Goal: Task Accomplishment & Management: Complete application form

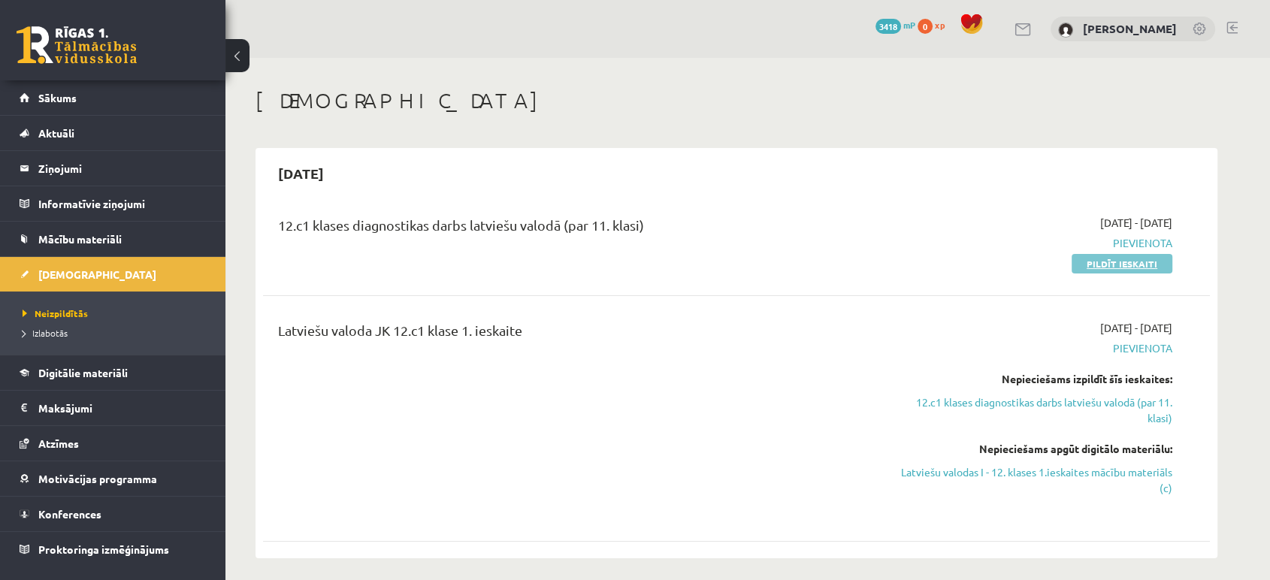
click at [1142, 266] on link "Pildīt ieskaiti" at bounding box center [1122, 264] width 101 height 20
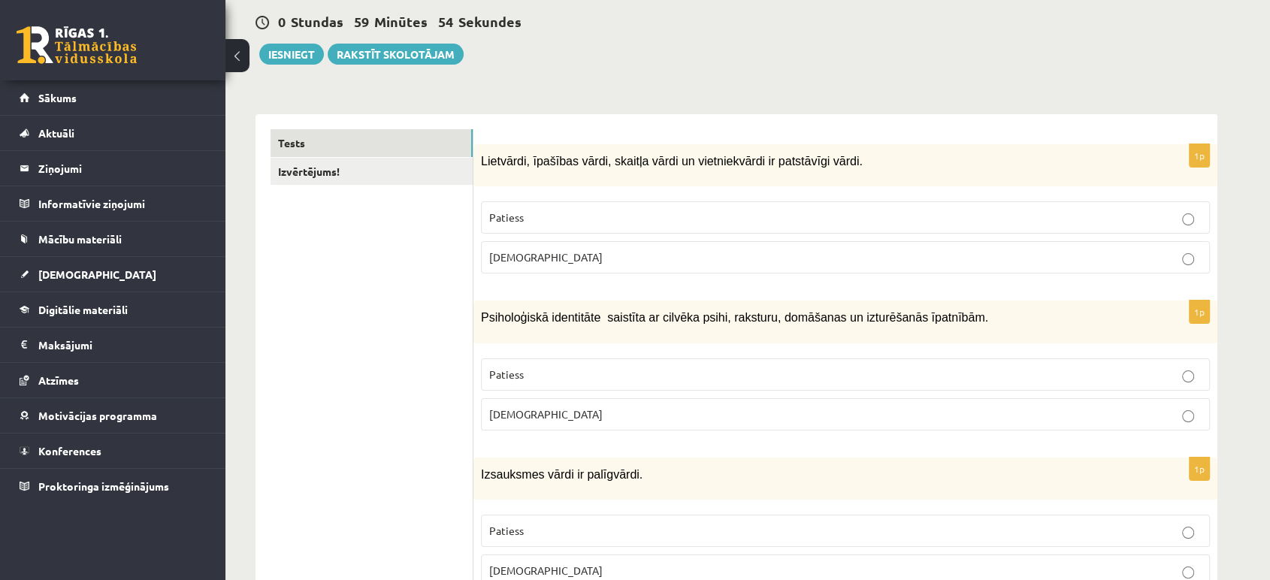
scroll to position [129, 0]
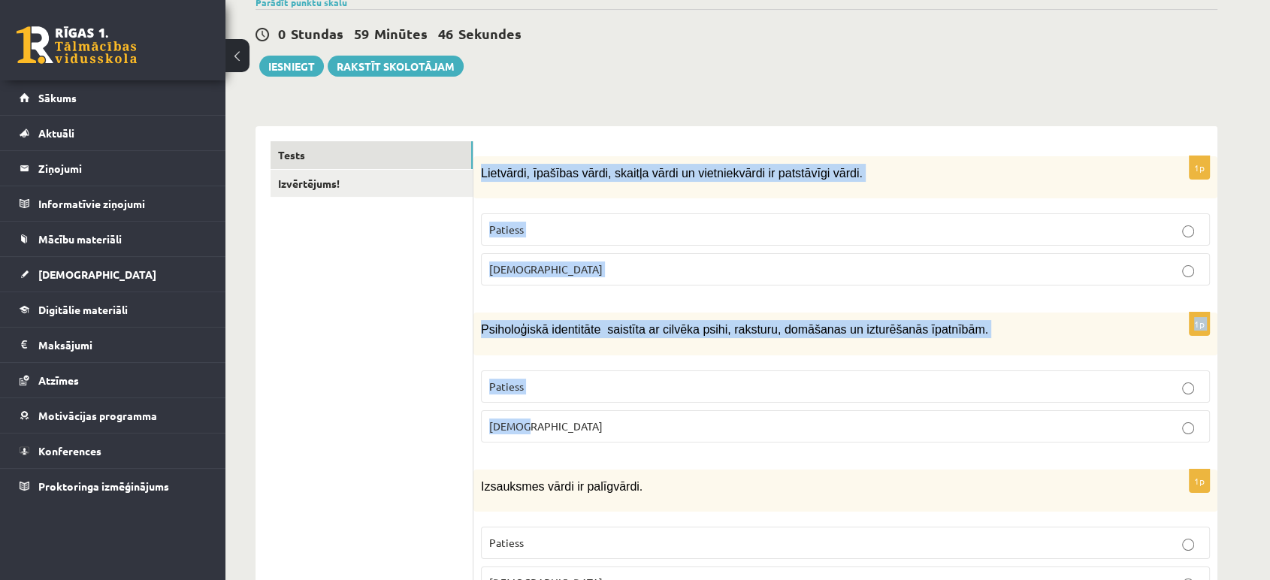
drag, startPoint x: 482, startPoint y: 172, endPoint x: 745, endPoint y: 419, distance: 361.0
copy form "Lietvārdi, īpašības vārdi, skaitļa vārdi un vietniekvārdi ir patstāvīgi vārdi. …"
click at [555, 226] on p "Patiess" at bounding box center [845, 230] width 713 height 16
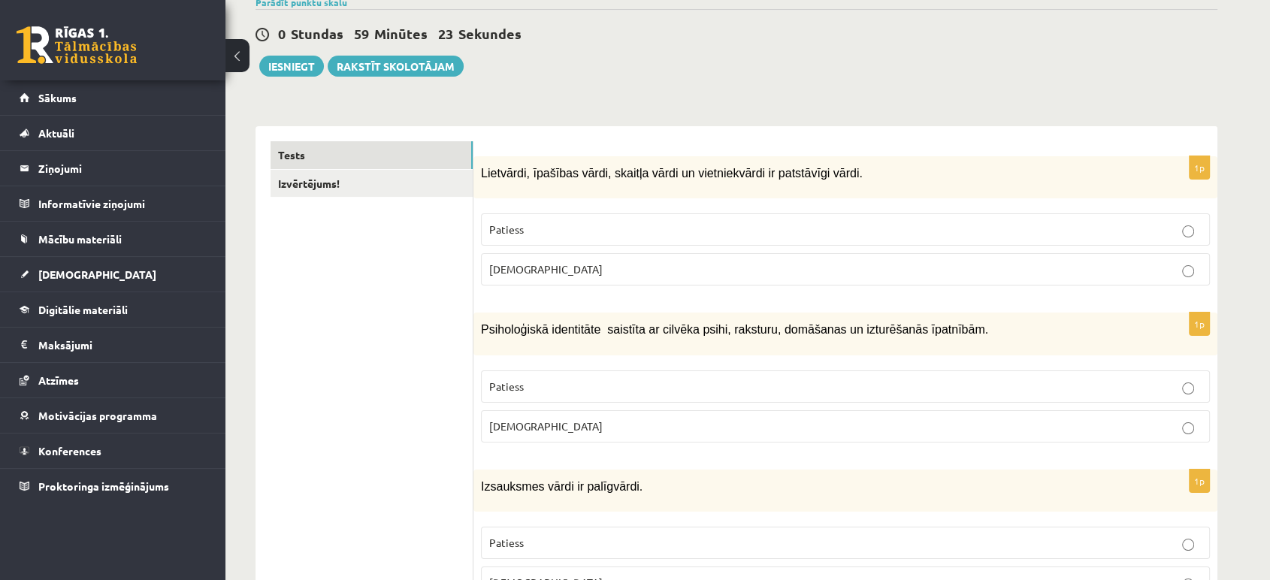
click at [564, 371] on label "Patiess" at bounding box center [845, 387] width 729 height 32
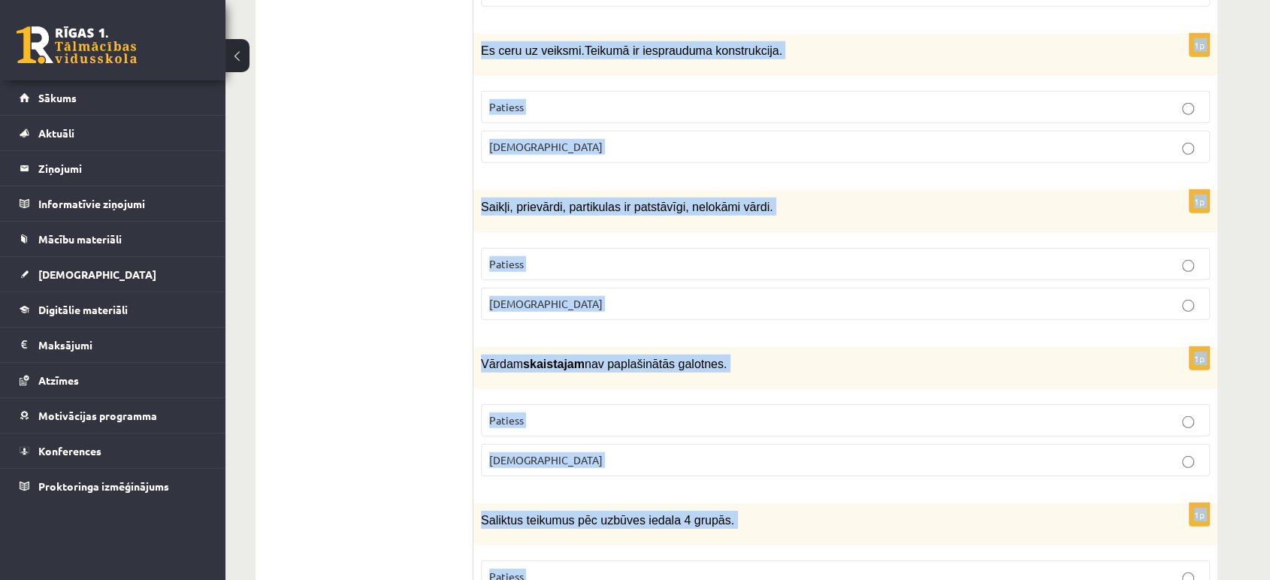
scroll to position [4416, 0]
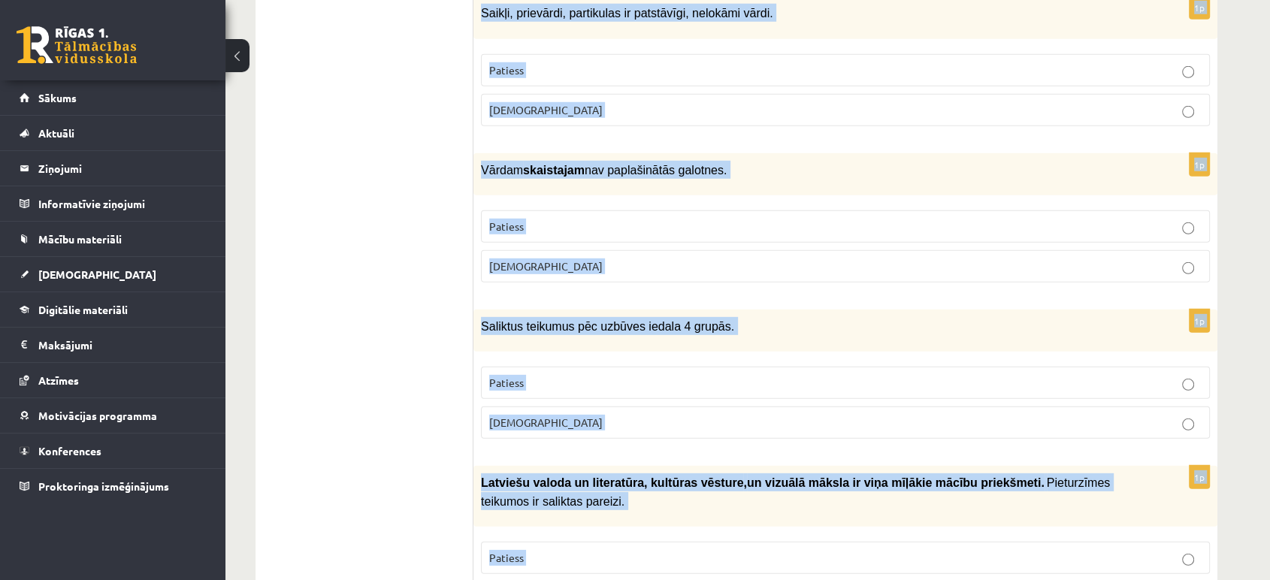
drag, startPoint x: 474, startPoint y: 173, endPoint x: 634, endPoint y: 619, distance: 474.3
copy form "Loremipsum dolor si ametconsec. Adipisc Elitse 6d Eiusmodt incididu ut laboreet…"
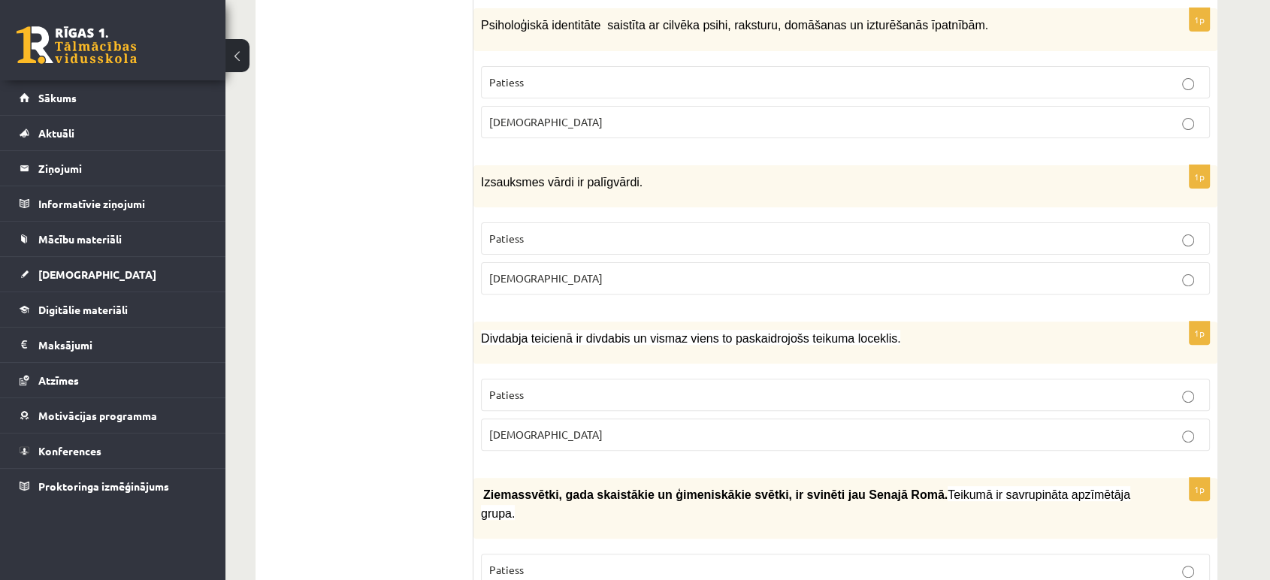
scroll to position [445, 0]
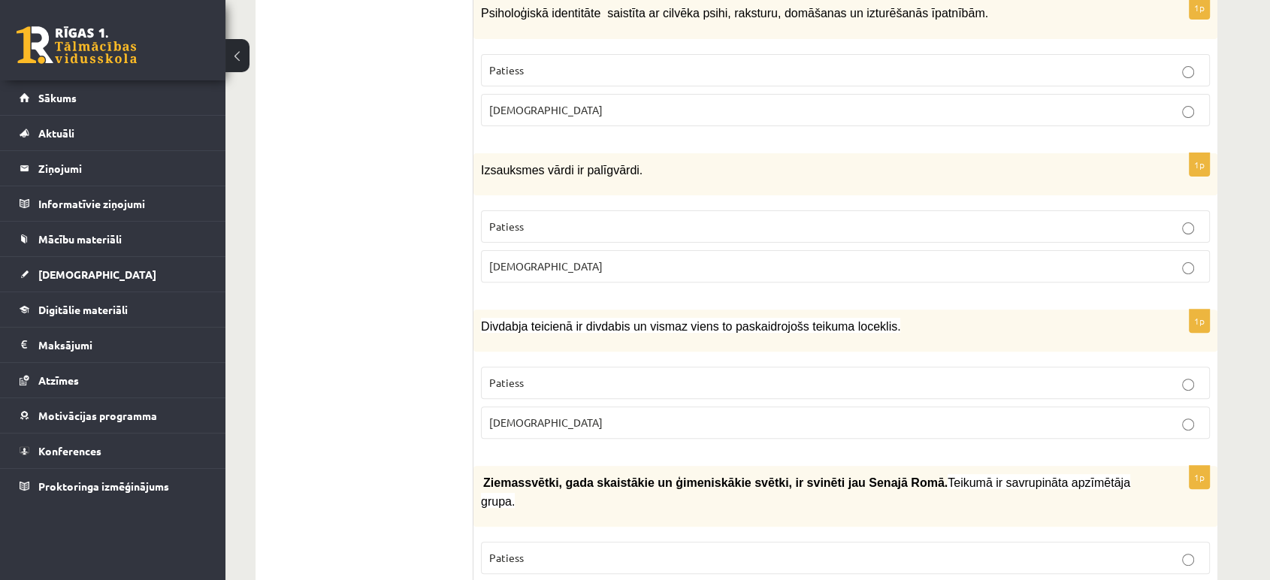
click at [607, 259] on p "[DEMOGRAPHIC_DATA]" at bounding box center [845, 267] width 713 height 16
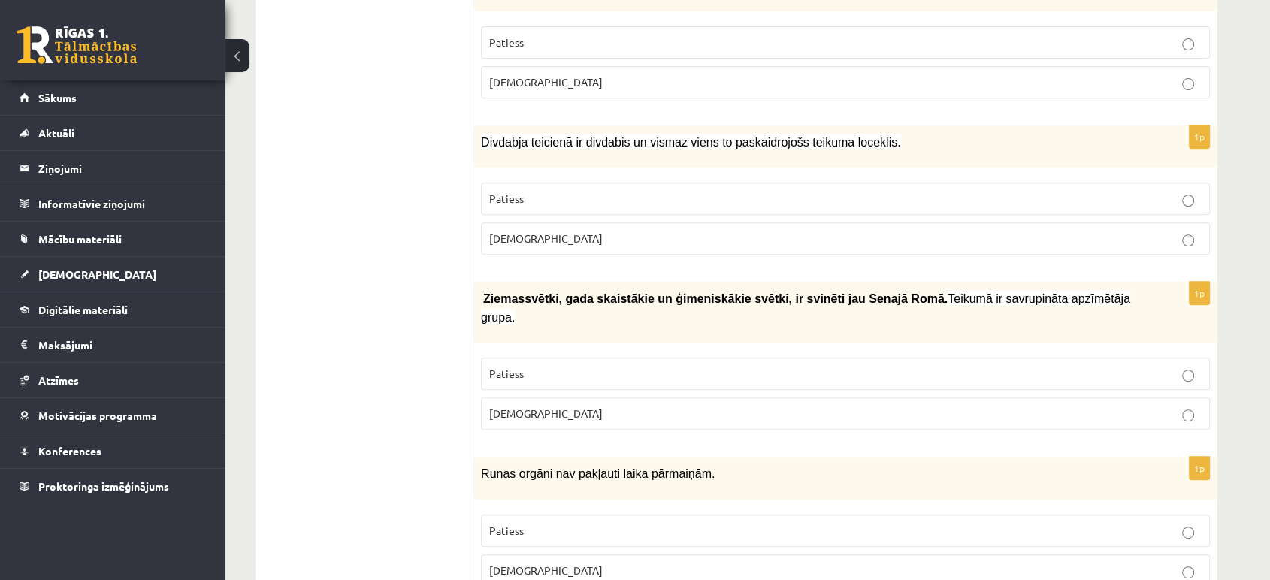
scroll to position [659, 0]
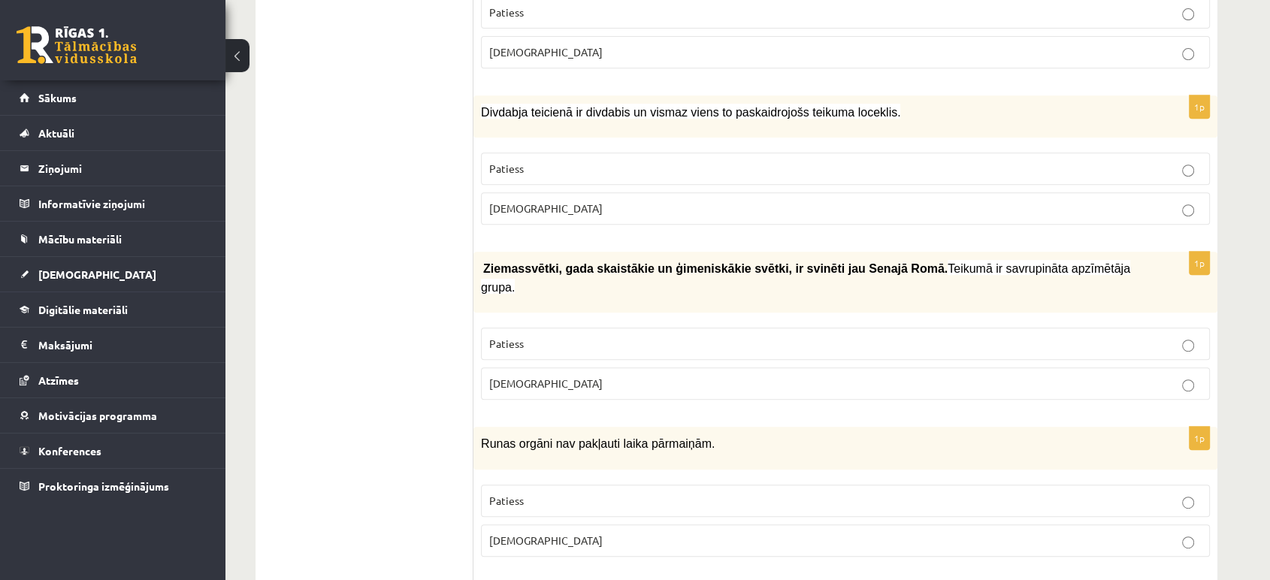
click at [622, 166] on p "Patiess" at bounding box center [845, 169] width 713 height 16
click at [742, 336] on p "Patiess" at bounding box center [845, 344] width 713 height 16
click at [661, 533] on p "[DEMOGRAPHIC_DATA]" at bounding box center [845, 541] width 713 height 16
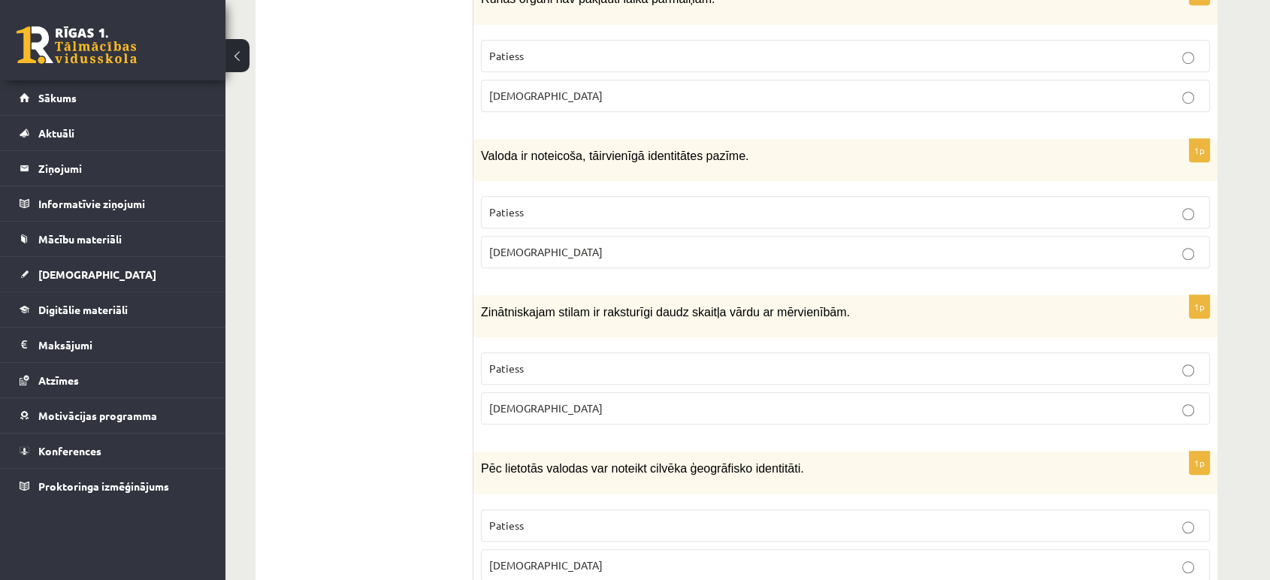
scroll to position [1123, 0]
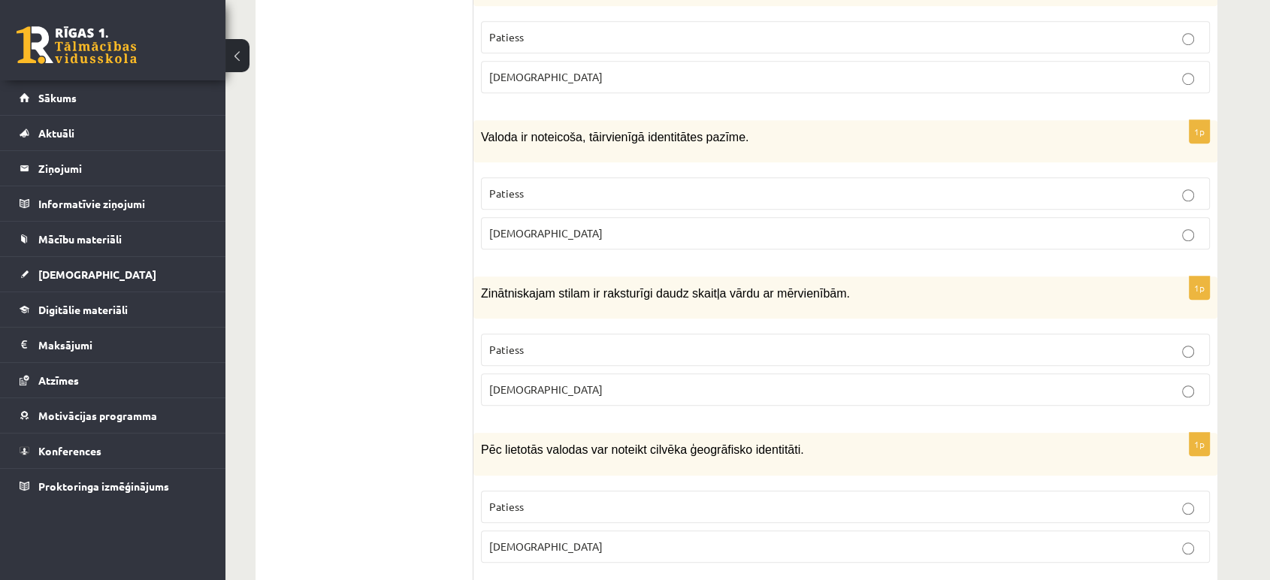
click at [1157, 342] on p "Patiess" at bounding box center [845, 350] width 713 height 16
click at [555, 499] on p "Patiess" at bounding box center [845, 507] width 713 height 16
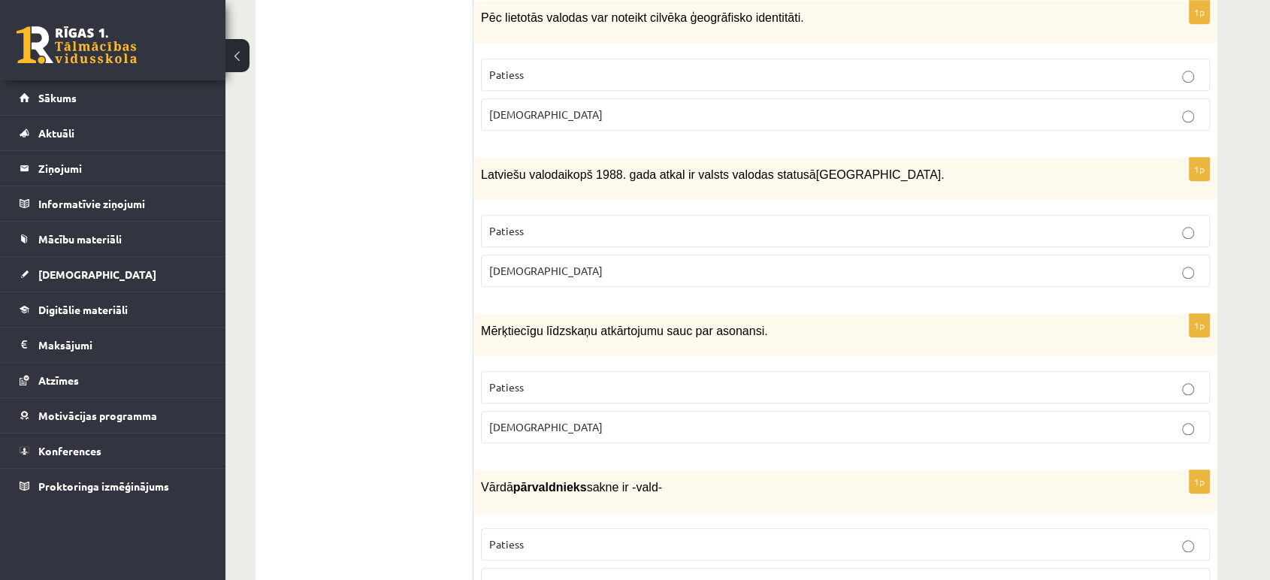
scroll to position [1592, 0]
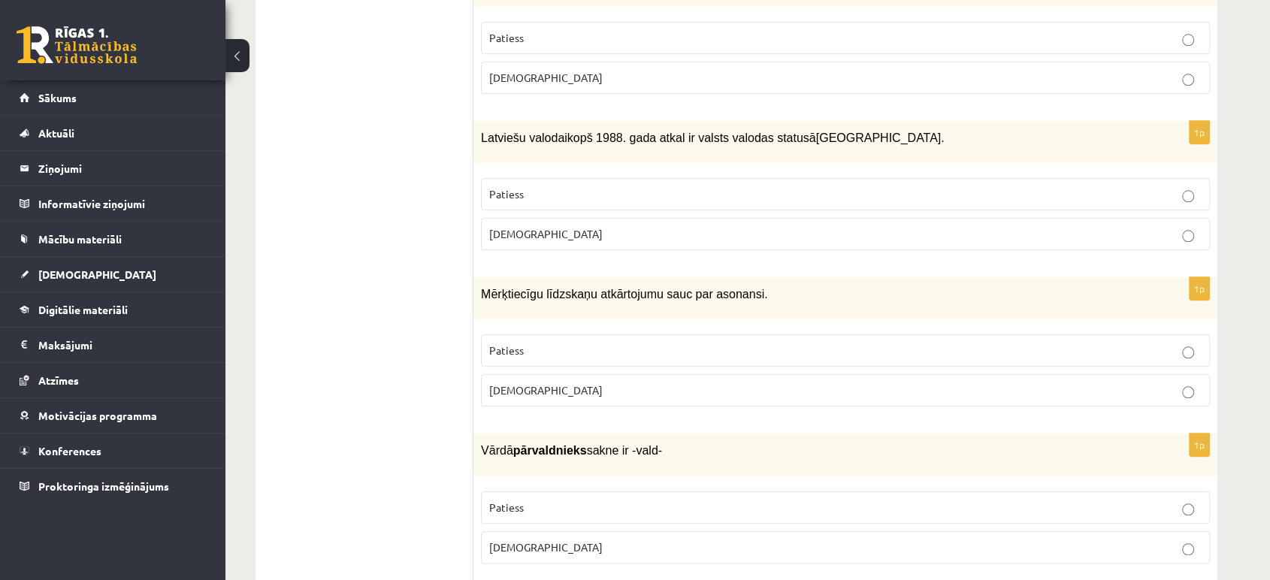
click at [1160, 186] on p "Patiess" at bounding box center [845, 194] width 713 height 16
click at [553, 383] on p "[DEMOGRAPHIC_DATA]" at bounding box center [845, 391] width 713 height 16
click at [559, 500] on p "Patiess" at bounding box center [845, 508] width 713 height 16
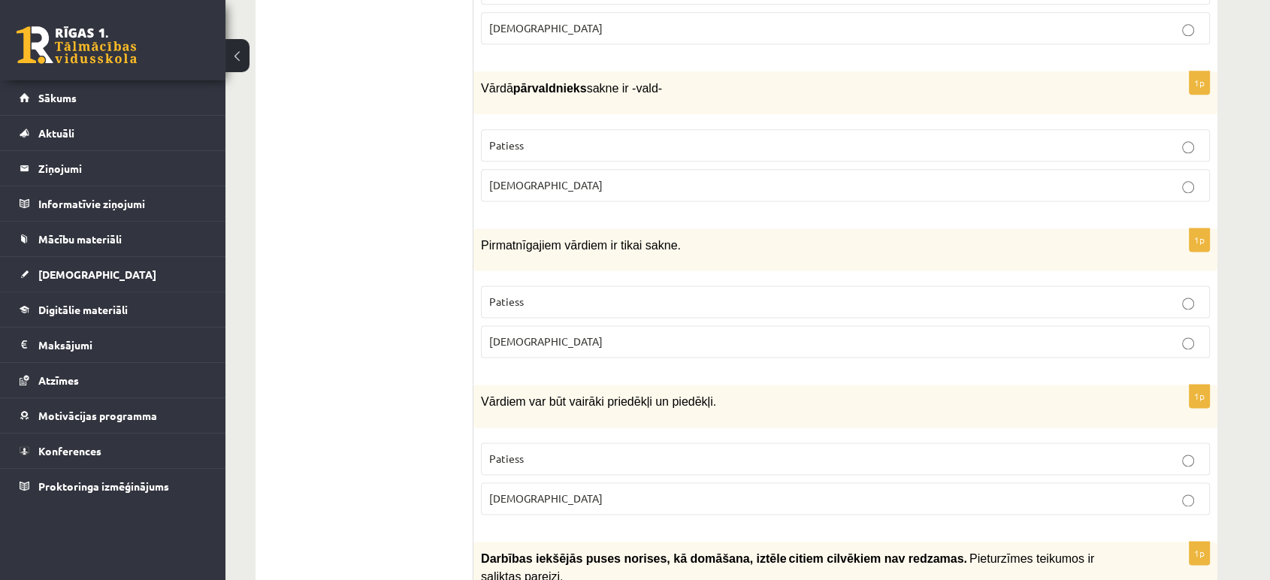
scroll to position [1960, 0]
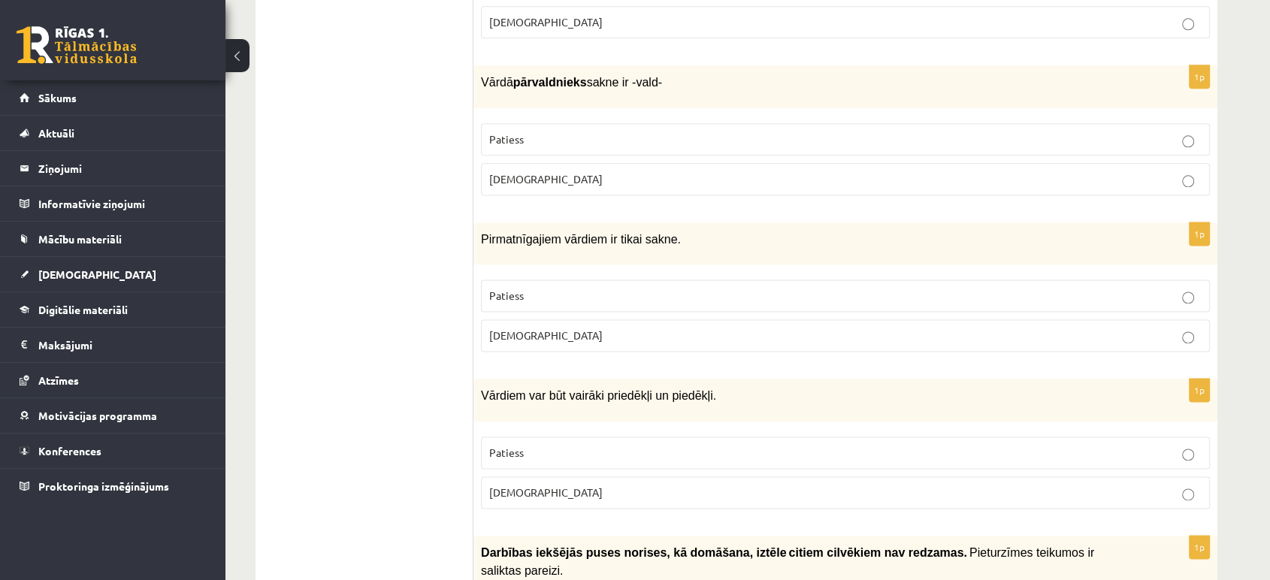
click at [1171, 280] on label "Patiess" at bounding box center [845, 296] width 729 height 32
click at [1172, 437] on label "Patiess" at bounding box center [845, 453] width 729 height 32
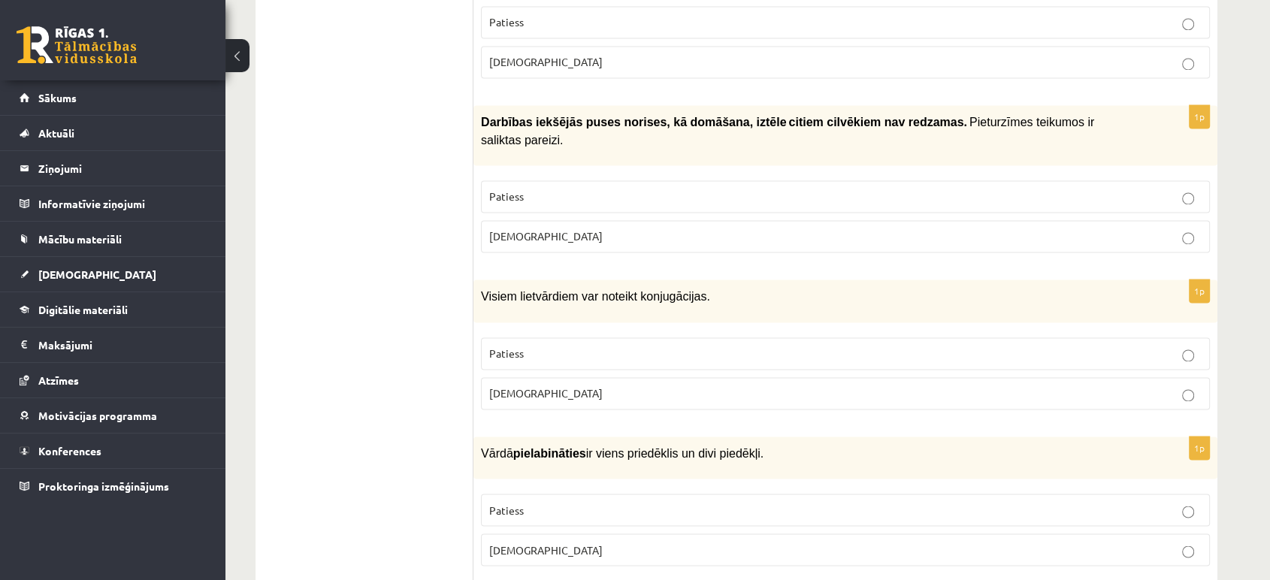
scroll to position [2393, 0]
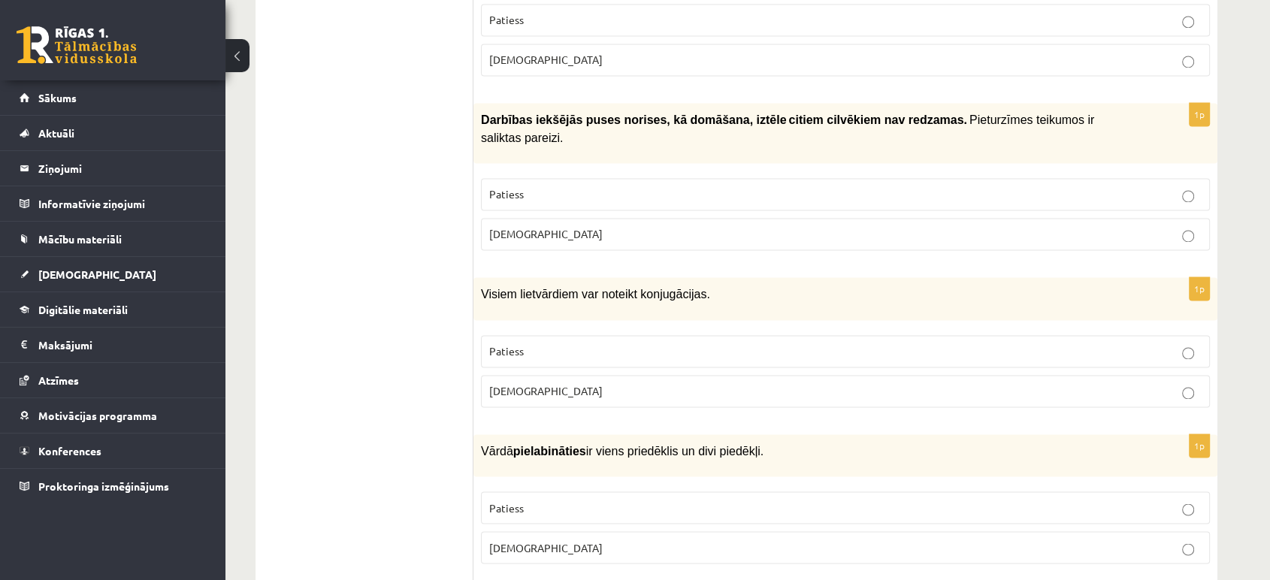
click at [1172, 178] on label "Patiess" at bounding box center [845, 194] width 729 height 32
click at [1167, 375] on label "[DEMOGRAPHIC_DATA]" at bounding box center [845, 391] width 729 height 32
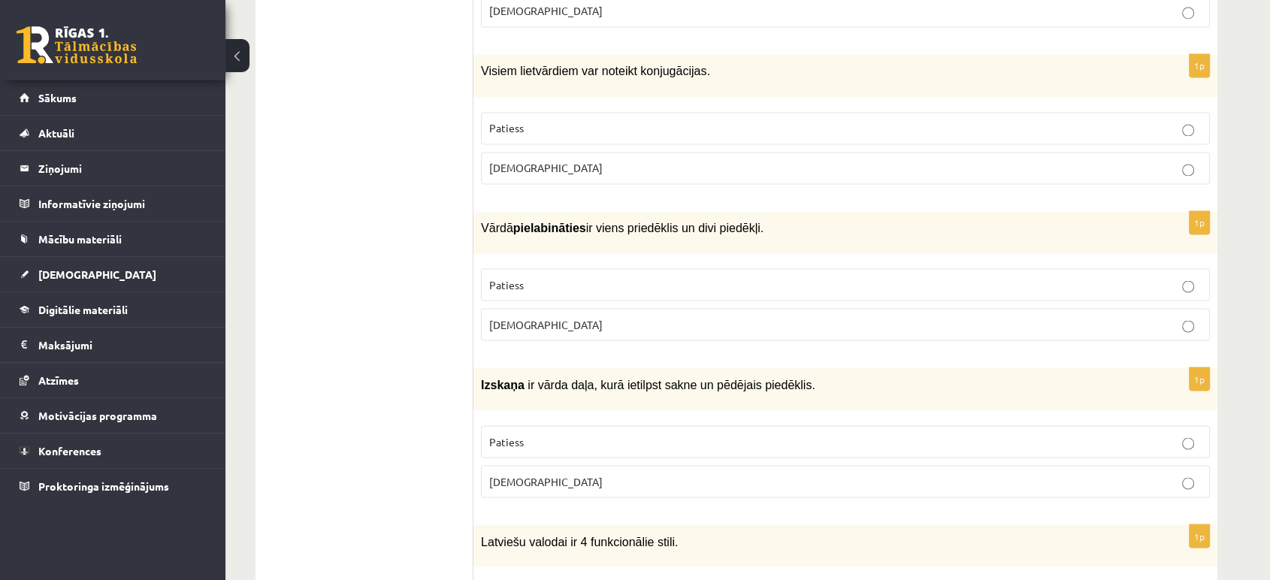
scroll to position [2619, 0]
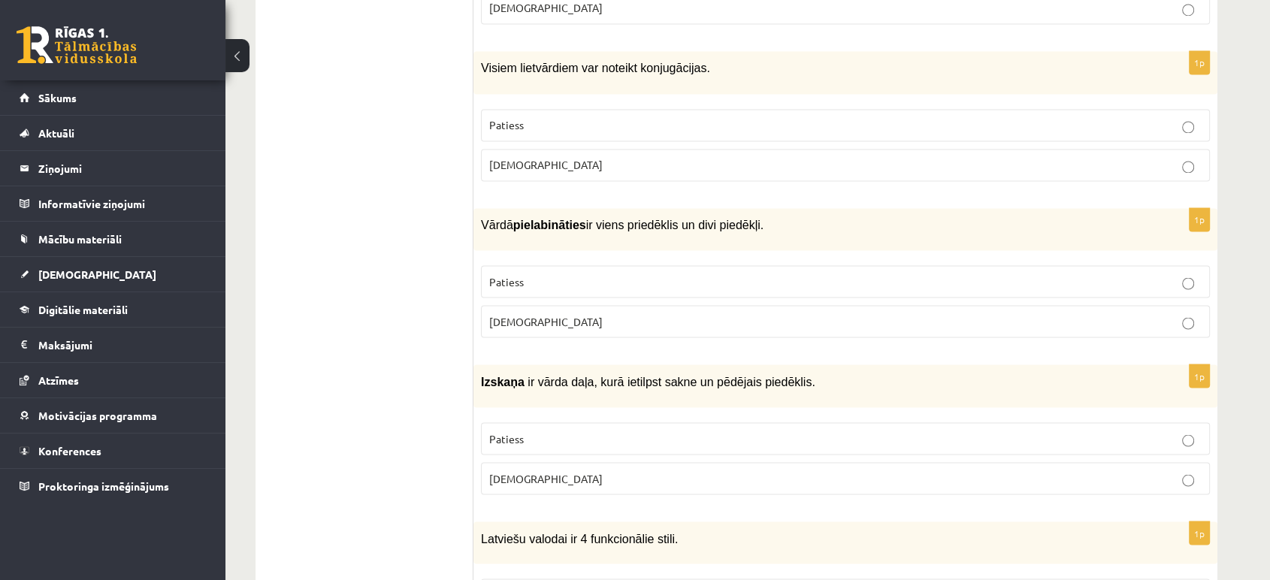
click at [1172, 265] on label "Patiess" at bounding box center [845, 281] width 729 height 32
click at [1172, 462] on label "[DEMOGRAPHIC_DATA]" at bounding box center [845, 478] width 729 height 32
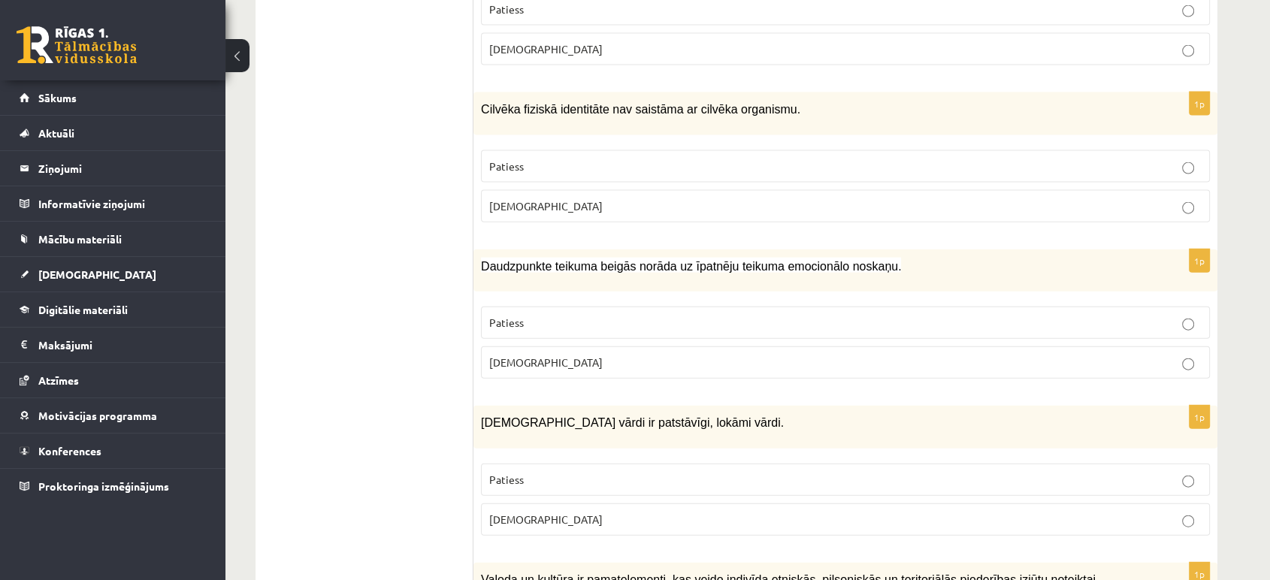
scroll to position [3363, 0]
click at [1166, 189] on label "[DEMOGRAPHIC_DATA]" at bounding box center [845, 205] width 729 height 32
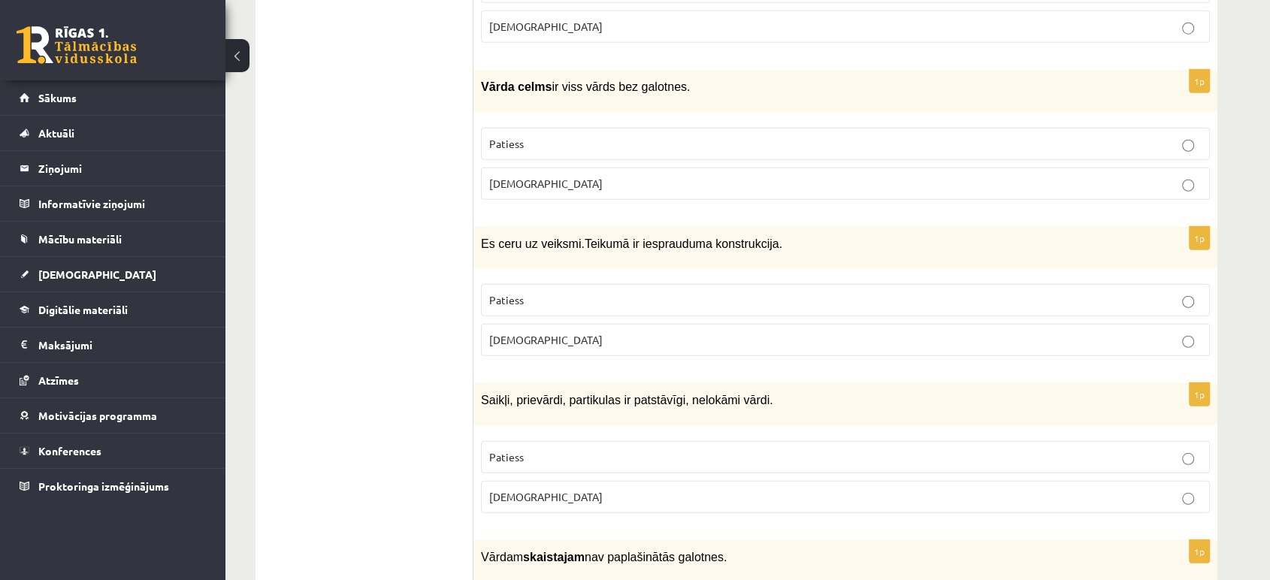
scroll to position [4029, 0]
click at [1106, 168] on label "[DEMOGRAPHIC_DATA]" at bounding box center [845, 184] width 729 height 32
click at [1144, 136] on p "Patiess" at bounding box center [845, 144] width 713 height 16
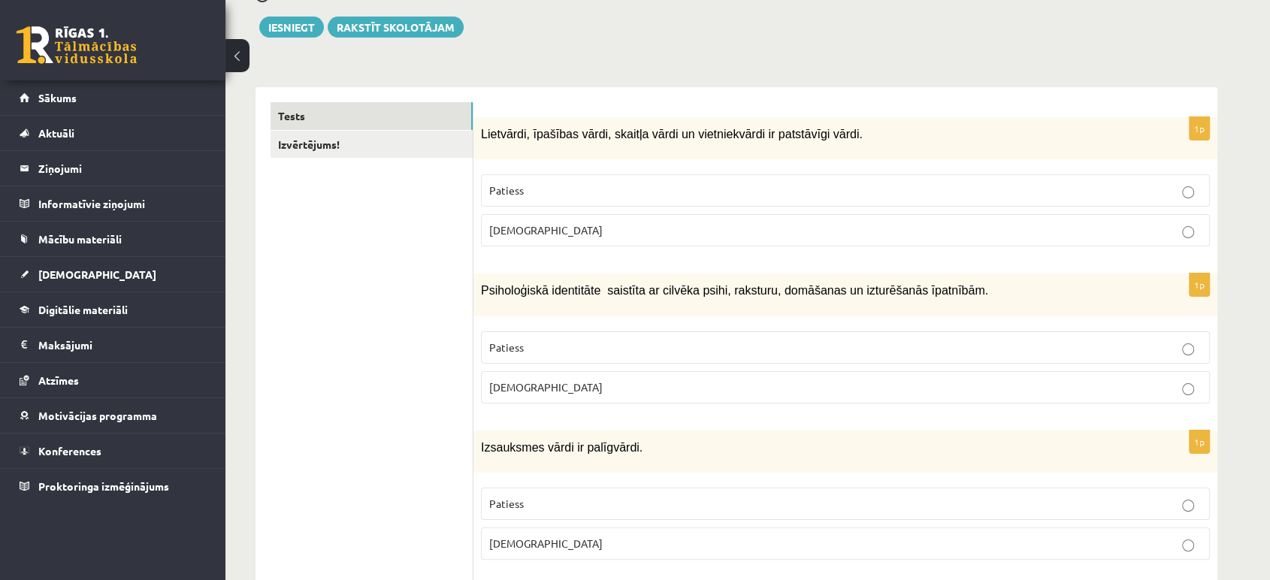
scroll to position [0, 0]
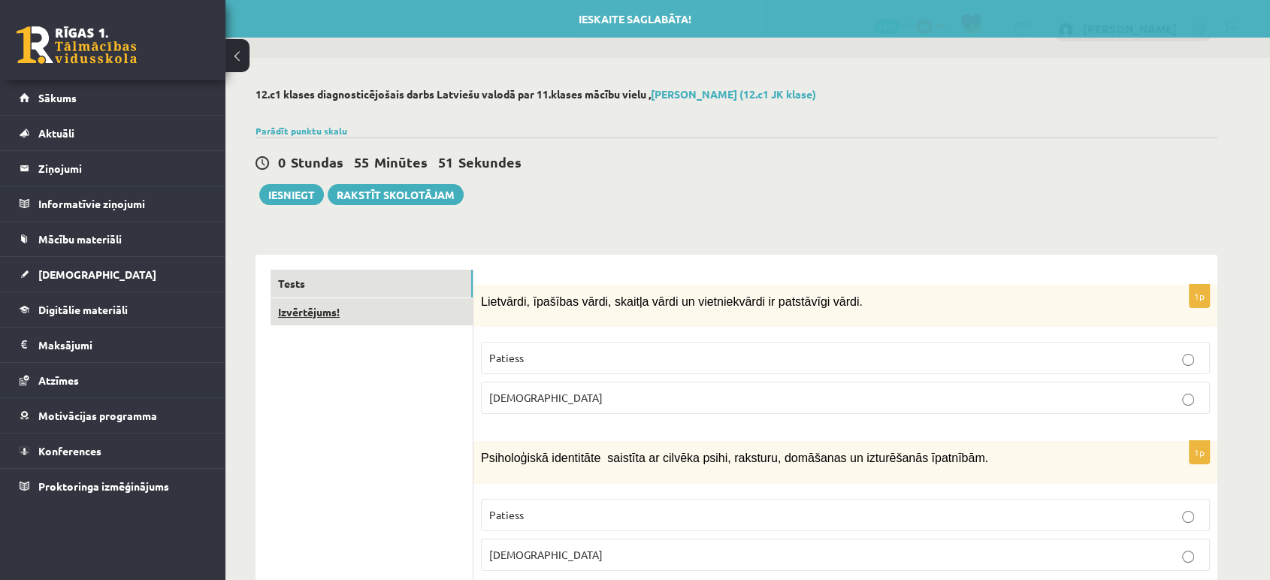
click at [292, 315] on link "Izvērtējums!" at bounding box center [372, 312] width 202 height 28
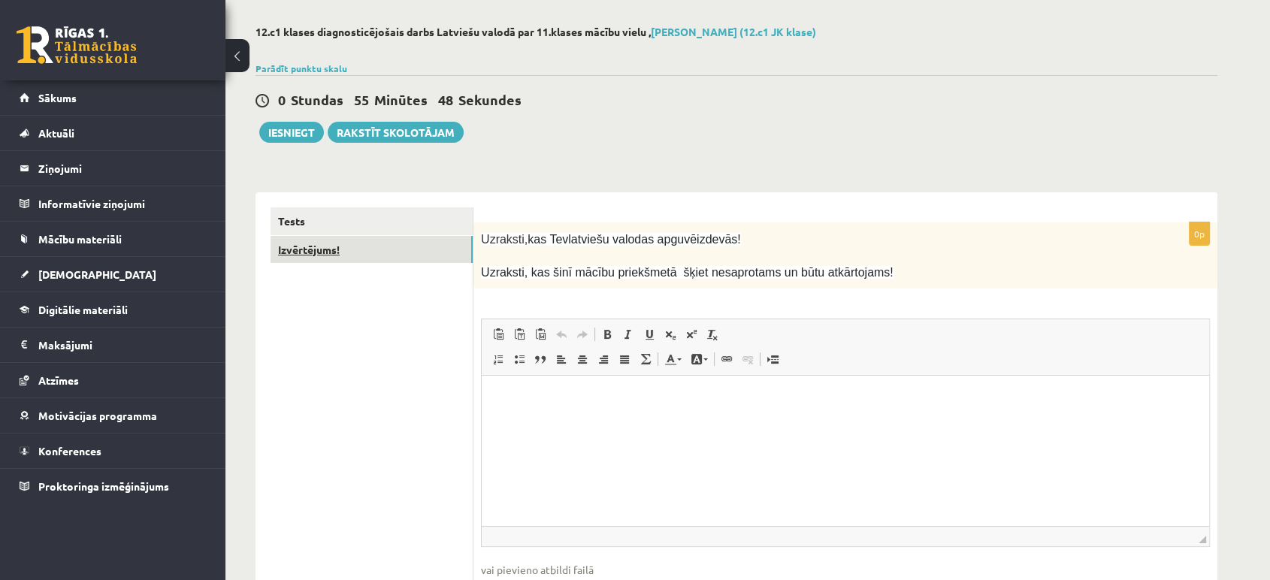
scroll to position [90, 0]
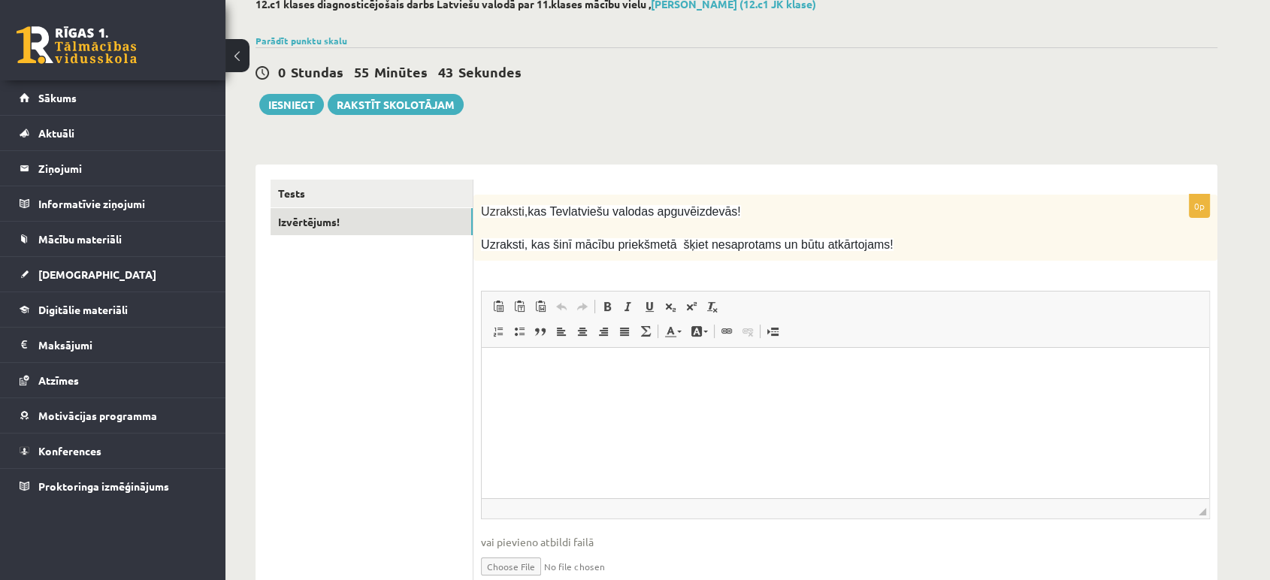
click at [529, 360] on html at bounding box center [846, 371] width 728 height 46
click at [607, 369] on p "**********" at bounding box center [845, 371] width 697 height 16
click at [611, 369] on p "**********" at bounding box center [845, 371] width 697 height 16
click at [609, 371] on p "**********" at bounding box center [845, 371] width 697 height 16
click at [657, 371] on p "**********" at bounding box center [845, 371] width 697 height 16
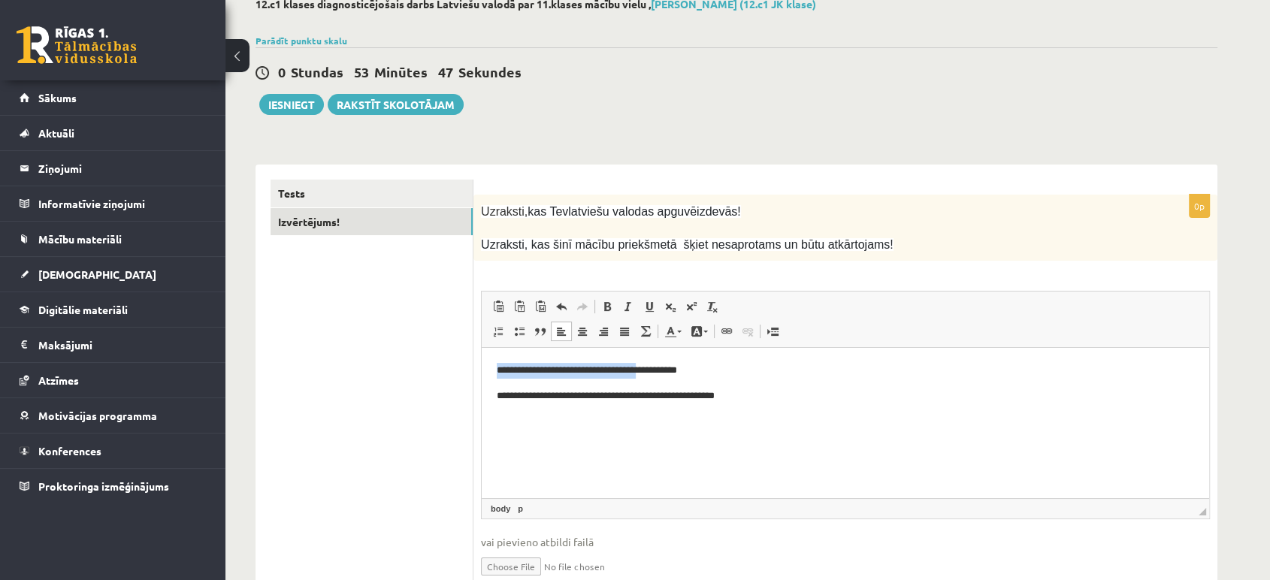
drag, startPoint x: 657, startPoint y: 371, endPoint x: 492, endPoint y: 337, distance: 168.9
click at [492, 348] on html "**********" at bounding box center [846, 383] width 728 height 71
click at [356, 375] on ul "Tests Izvērtējums!" at bounding box center [372, 392] width 203 height 424
click at [921, 341] on span "Editor toolbars Paste Keyboard shortcut Ctrl+V Paste as plain text Keyboard sho…" at bounding box center [846, 320] width 728 height 56
